Goal: Find specific page/section: Find specific page/section

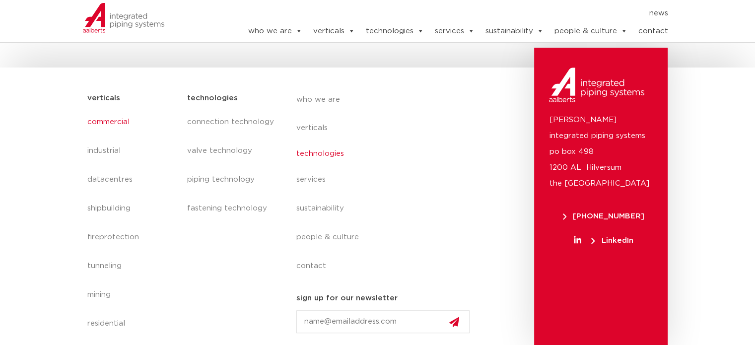
scroll to position [735, 0]
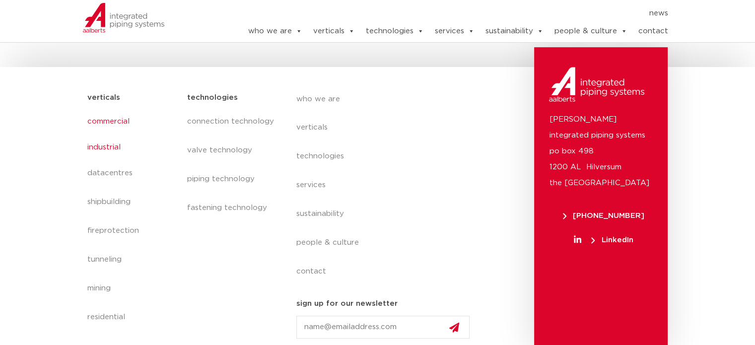
click at [104, 148] on link "industrial" at bounding box center [132, 147] width 90 height 23
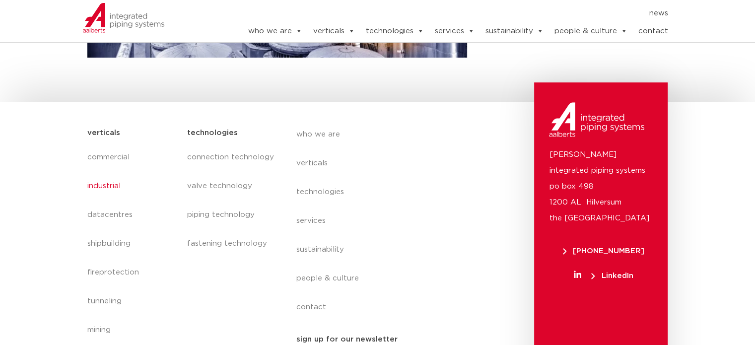
scroll to position [397, 0]
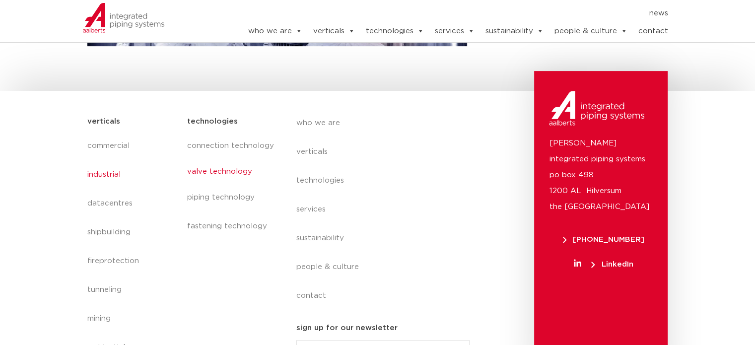
click at [212, 174] on link "valve technology" at bounding box center [231, 171] width 89 height 23
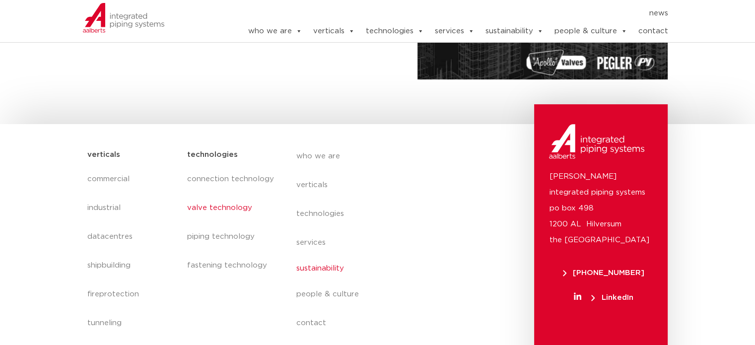
scroll to position [339, 0]
